Goal: Find specific page/section: Find specific page/section

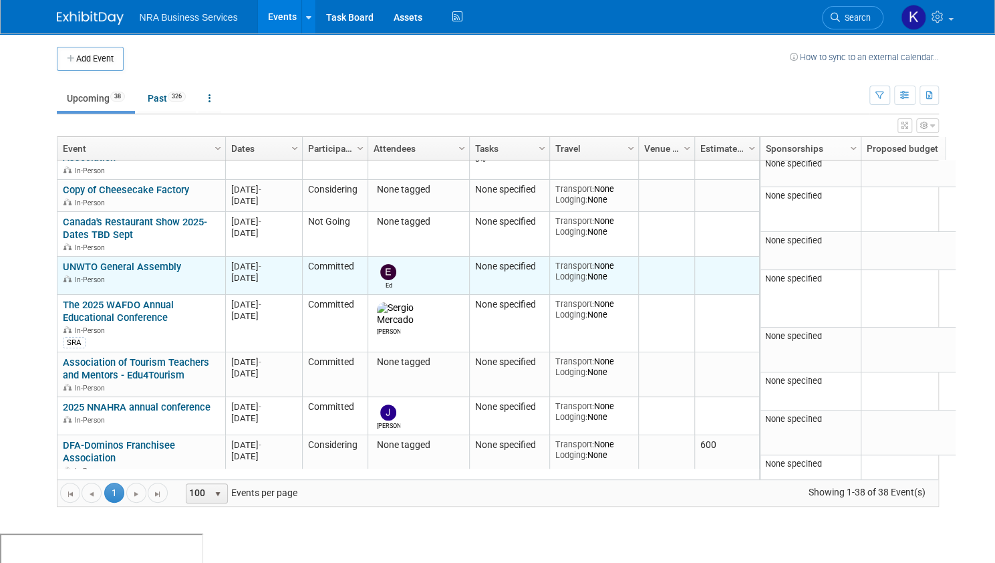
scroll to position [277, 0]
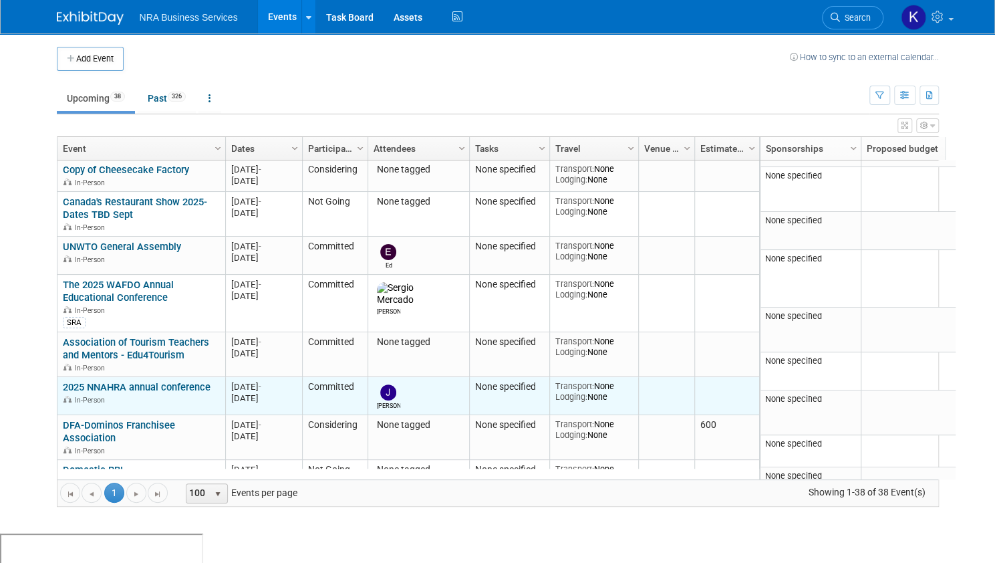
click at [150, 381] on link "2025 NNAHRA annual conference" at bounding box center [137, 387] width 148 height 12
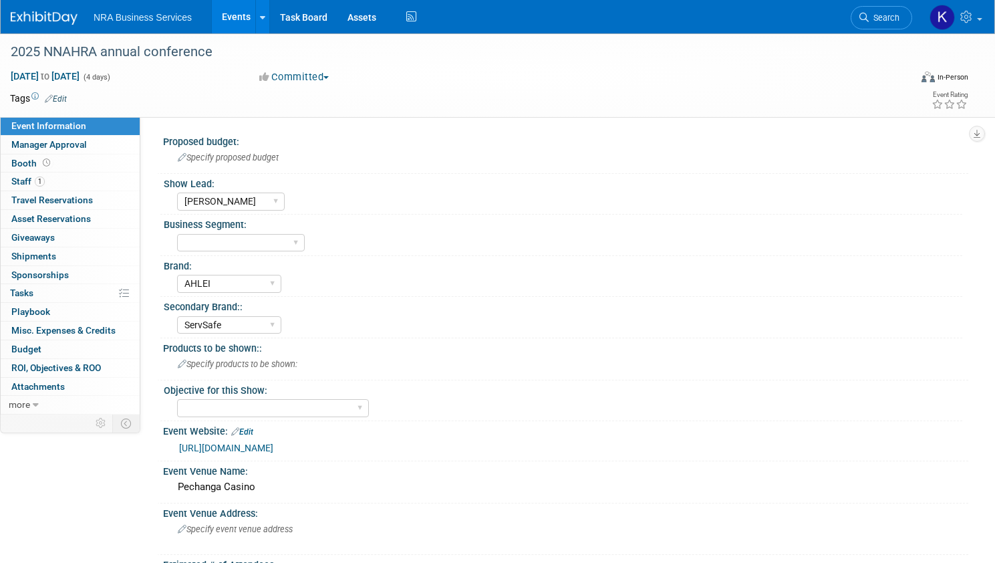
select select "[PERSON_NAME]"
select select "AHLEI"
select select "ServSafe"
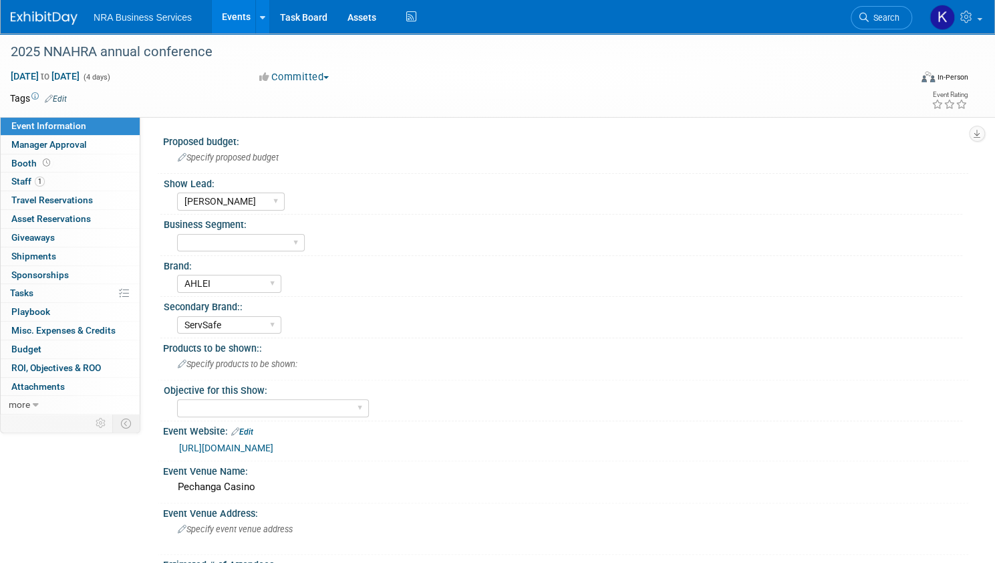
scroll to position [1, 0]
click at [273, 444] on link "[URL][DOMAIN_NAME]" at bounding box center [226, 447] width 94 height 11
